Goal: Information Seeking & Learning: Learn about a topic

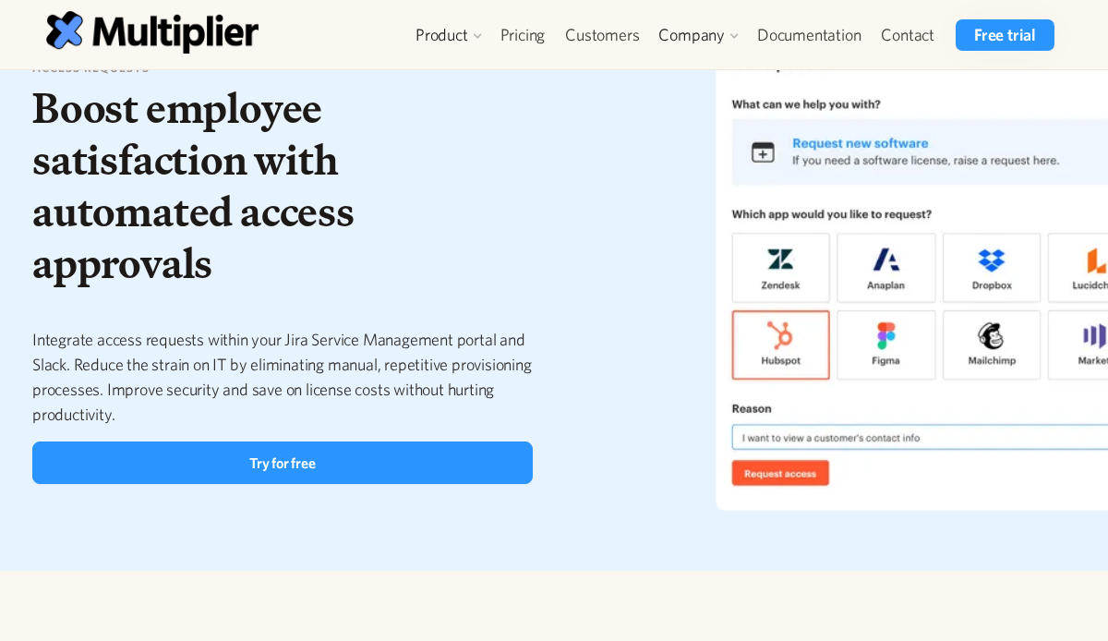
scroll to position [87, 0]
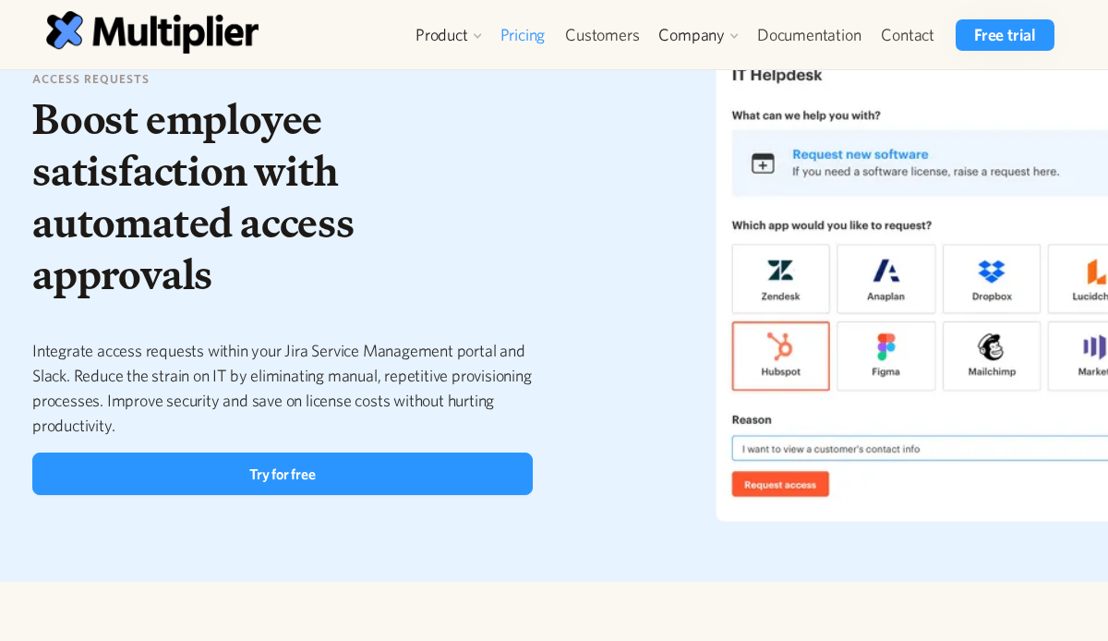
click at [534, 25] on link "Pricing" at bounding box center [523, 34] width 66 height 31
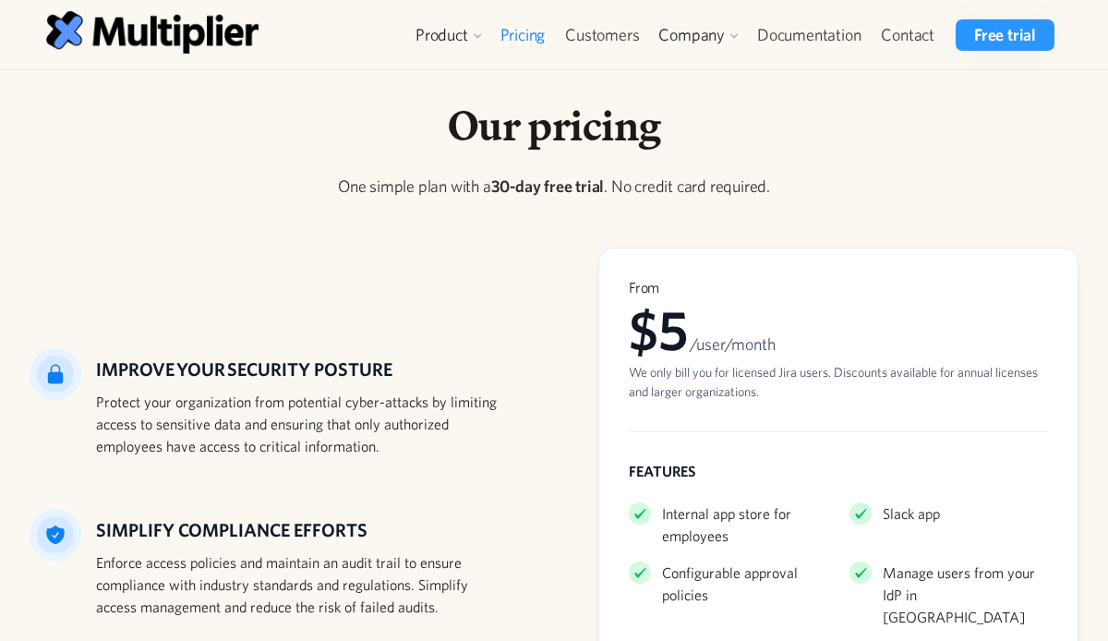
click at [371, 320] on div "IMPROVE YOUR SECURITY POSTURE Protect your organization from potential cyber-at…" at bounding box center [554, 555] width 1049 height 617
click at [221, 72] on div "Our pricing One simple plan with a 30-day free trial . No credit card required.…" at bounding box center [554, 504] width 1108 height 868
click at [195, 42] on img at bounding box center [152, 32] width 212 height 42
